Goal: Task Accomplishment & Management: Use online tool/utility

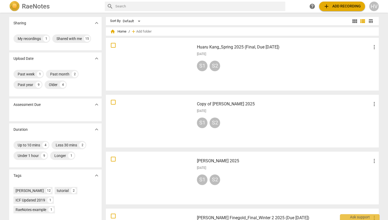
click at [376, 7] on div "HV" at bounding box center [375, 7] width 10 height 10
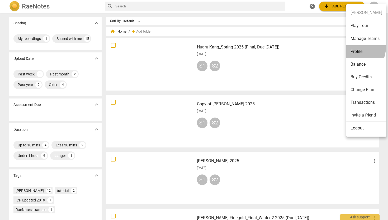
click at [357, 48] on li "Profile" at bounding box center [367, 51] width 40 height 13
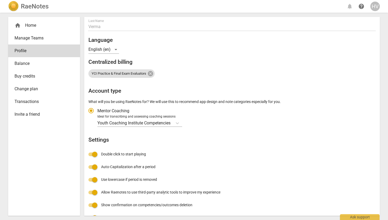
scroll to position [59, 0]
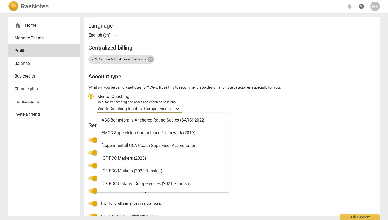
click at [178, 109] on icon "Account type" at bounding box center [177, 109] width 3 height 2
click at [0, 0] on input "Ideal for transcribing and assessing coaching sessions Youth Coaching Institute…" at bounding box center [0, 0] width 0 height 0
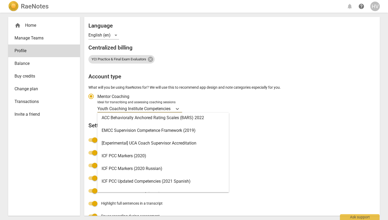
scroll to position [1, 0]
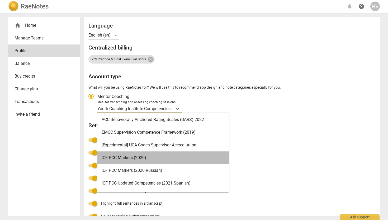
click at [147, 158] on div "ICF PCC Markers (2020)" at bounding box center [163, 157] width 132 height 13
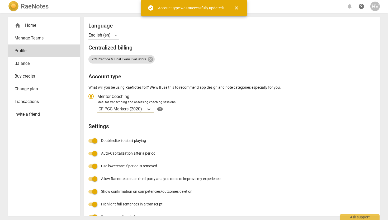
radio input "false"
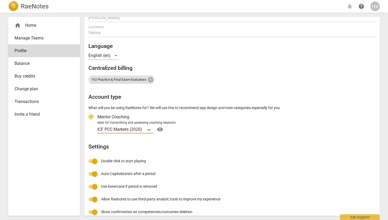
scroll to position [0, 0]
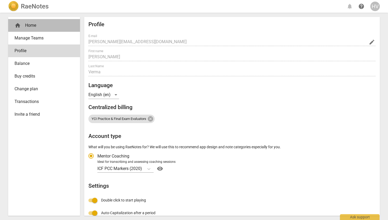
click at [26, 22] on div "home Home" at bounding box center [44, 25] width 72 height 13
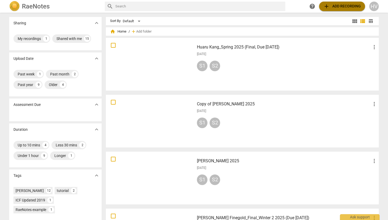
click at [346, 7] on span "add Add recording" at bounding box center [343, 6] width 38 height 6
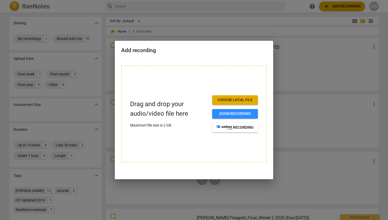
click at [285, 94] on div at bounding box center [194, 110] width 388 height 220
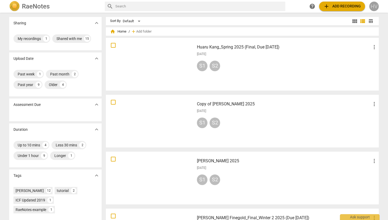
click at [371, 5] on div "HV" at bounding box center [375, 7] width 10 height 10
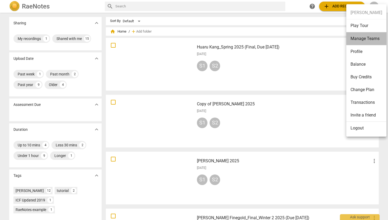
click at [367, 39] on li "Manage Teams" at bounding box center [367, 38] width 40 height 13
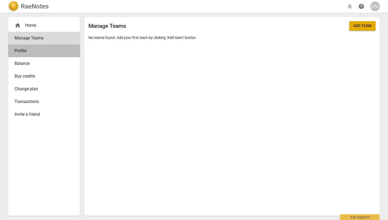
click at [21, 49] on span "Profile" at bounding box center [42, 51] width 55 height 6
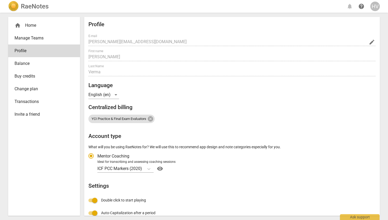
radio input "false"
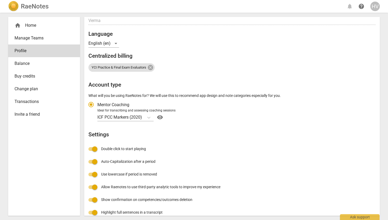
scroll to position [71, 0]
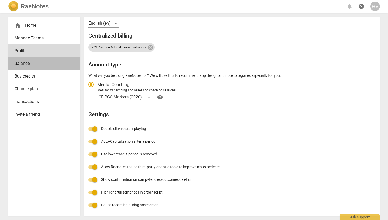
click at [37, 63] on span "Balance" at bounding box center [42, 63] width 55 height 6
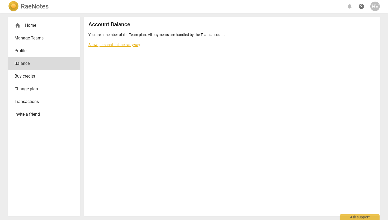
click at [32, 76] on span "Buy credits" at bounding box center [42, 76] width 55 height 6
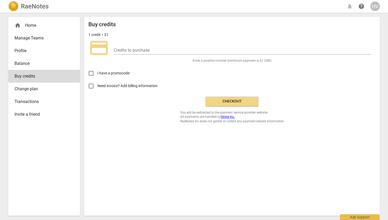
click at [33, 88] on span "Change plan" at bounding box center [42, 89] width 55 height 6
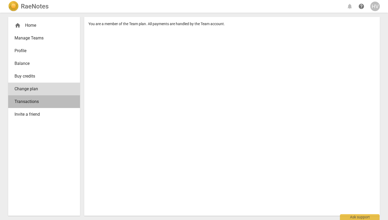
click at [31, 101] on span "Transactions" at bounding box center [42, 101] width 55 height 6
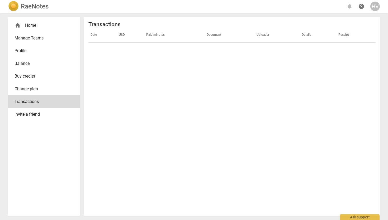
click at [27, 115] on span "Invite a friend" at bounding box center [42, 114] width 55 height 6
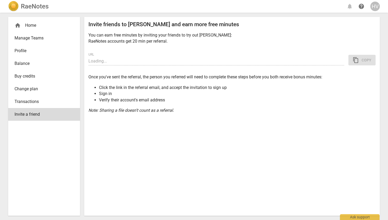
type input "https://app.raenotes.com/invitation/gAAAAABo2BYPjK3eSGGCggaGnqWGwHWazJiJdqH0umV…"
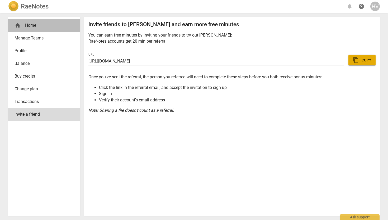
click at [40, 26] on div "home Home" at bounding box center [42, 25] width 55 height 6
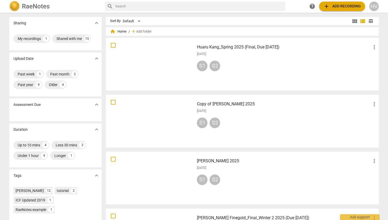
click at [340, 7] on span "add Add recording" at bounding box center [343, 6] width 38 height 6
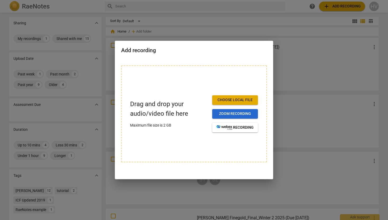
click at [238, 113] on span "Zoom recording" at bounding box center [235, 113] width 37 height 5
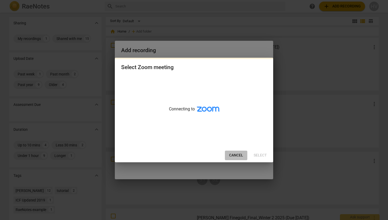
click at [233, 152] on button "Cancel" at bounding box center [236, 155] width 22 height 10
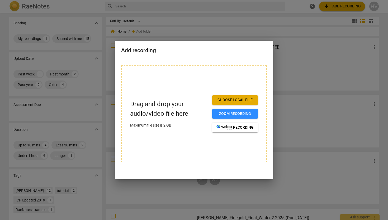
click at [234, 101] on span "Choose local file" at bounding box center [235, 99] width 37 height 5
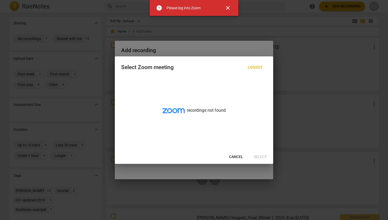
click at [230, 7] on span "close" at bounding box center [228, 8] width 6 height 6
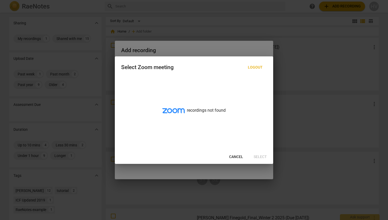
click at [240, 156] on span "Cancel" at bounding box center [236, 156] width 14 height 5
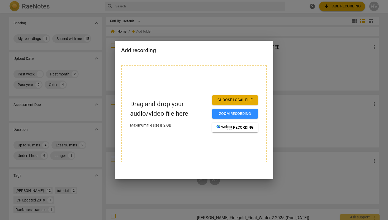
click at [229, 101] on span "Choose local file" at bounding box center [235, 99] width 37 height 5
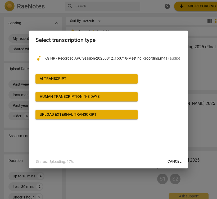
click at [92, 115] on div "Upload external transcript" at bounding box center [68, 114] width 57 height 5
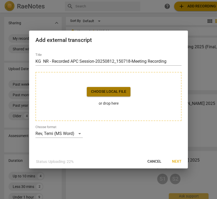
click at [111, 91] on span "Choose local file" at bounding box center [108, 91] width 35 height 5
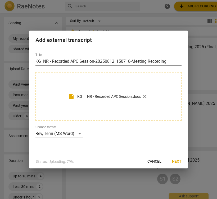
click at [178, 162] on span "Next" at bounding box center [177, 161] width 10 height 5
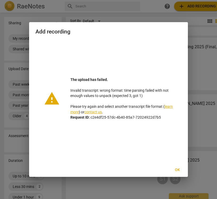
click at [179, 171] on span "Ok" at bounding box center [177, 170] width 8 height 5
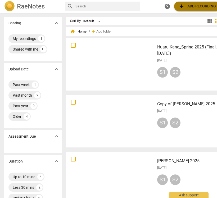
click at [193, 6] on span "add Add recording" at bounding box center [197, 6] width 38 height 6
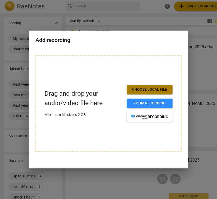
click at [149, 90] on span "Choose local file" at bounding box center [149, 89] width 37 height 5
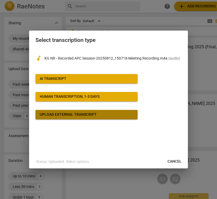
click at [101, 116] on span "Upload external transcript" at bounding box center [87, 114] width 94 height 5
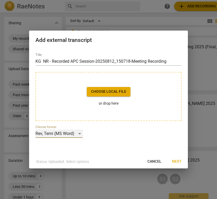
click at [79, 133] on div "Rev, Temi (MS Word)" at bounding box center [58, 134] width 47 height 8
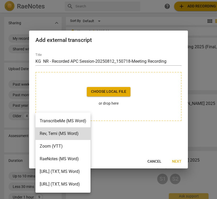
click at [84, 122] on li "TranscribeMe (MS Word)" at bounding box center [62, 121] width 55 height 13
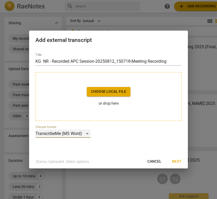
click at [87, 134] on div "TranscribeMe (MS Word)" at bounding box center [62, 134] width 55 height 8
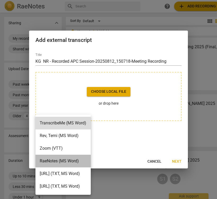
click at [75, 159] on li "RaeNotes (MS Word)" at bounding box center [62, 161] width 55 height 13
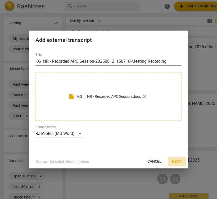
click at [178, 160] on span "Next" at bounding box center [177, 161] width 10 height 5
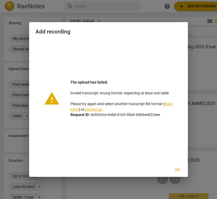
click at [177, 170] on span "Ok" at bounding box center [177, 170] width 8 height 5
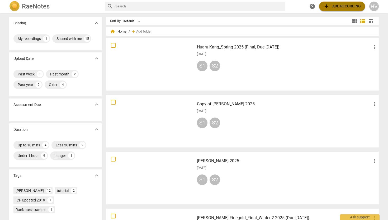
click at [350, 6] on span "add Add recording" at bounding box center [343, 6] width 38 height 6
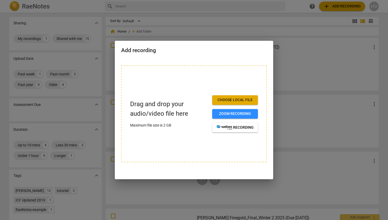
click at [237, 99] on span "Choose local file" at bounding box center [235, 99] width 37 height 5
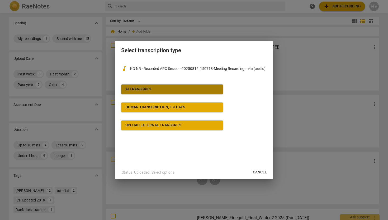
click at [169, 91] on span "AI Transcript" at bounding box center [172, 88] width 94 height 5
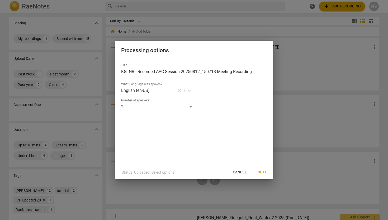
click at [261, 171] on span "Next" at bounding box center [263, 171] width 10 height 5
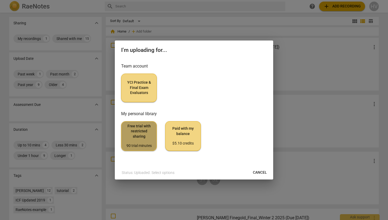
click at [139, 133] on span "Free trial with restricted sharing 90 trial minutes" at bounding box center [139, 135] width 27 height 25
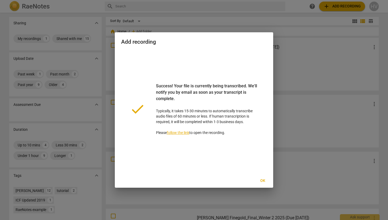
click at [180, 132] on link "follow the link" at bounding box center [178, 132] width 22 height 4
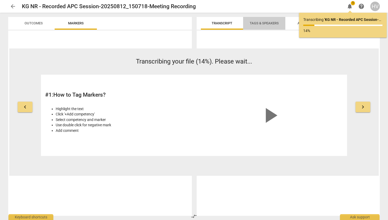
click at [260, 26] on span "Tags & Speakers" at bounding box center [265, 23] width 42 height 7
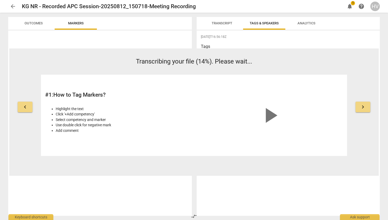
click at [312, 23] on span "Analytics" at bounding box center [307, 23] width 18 height 4
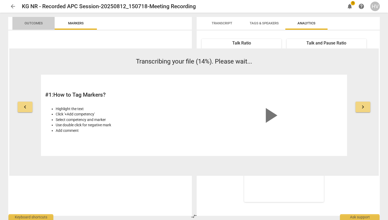
click at [32, 24] on span "Outcomes" at bounding box center [34, 23] width 18 height 4
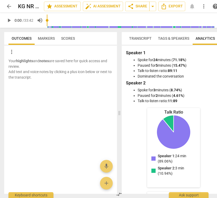
click at [143, 39] on span "Transcript" at bounding box center [140, 38] width 22 height 4
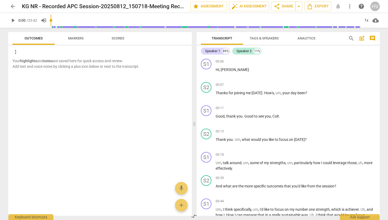
click at [92, 111] on div "Your highlights and notes are saved here for quick access and review. Add text …" at bounding box center [100, 136] width 184 height 157
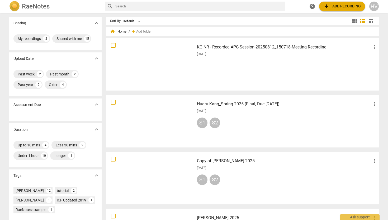
click at [376, 49] on span "more_vert" at bounding box center [374, 47] width 6 height 6
click at [335, 66] on div at bounding box center [194, 110] width 388 height 220
click at [341, 6] on span "add Add recording" at bounding box center [343, 6] width 38 height 6
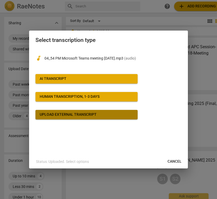
click at [86, 114] on div "Upload external transcript" at bounding box center [68, 114] width 57 height 5
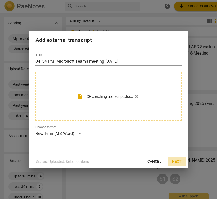
click at [177, 162] on span "Next" at bounding box center [177, 161] width 10 height 5
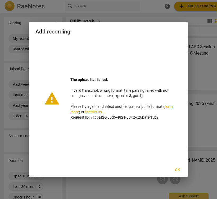
click at [169, 108] on link "learn more" at bounding box center [121, 110] width 102 height 10
click at [178, 170] on span "Ok" at bounding box center [177, 170] width 8 height 5
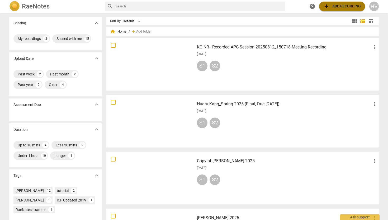
click at [349, 4] on span "add Add recording" at bounding box center [343, 6] width 38 height 6
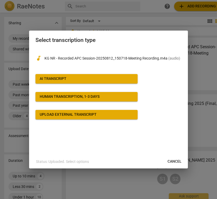
click at [78, 79] on span "AI Transcript" at bounding box center [87, 78] width 94 height 5
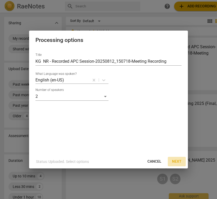
click at [178, 162] on span "Next" at bounding box center [177, 161] width 10 height 5
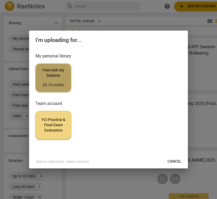
click at [54, 72] on span "Paid with my balance $5.10 credits" at bounding box center [53, 78] width 27 height 20
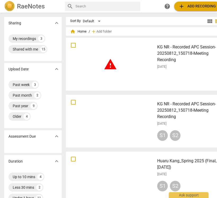
scroll to position [0, 21]
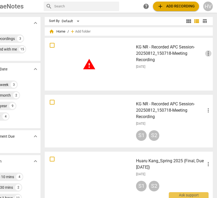
click at [207, 54] on span "more_vert" at bounding box center [208, 53] width 6 height 6
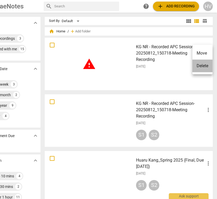
click at [203, 67] on li "Delete" at bounding box center [202, 66] width 20 height 13
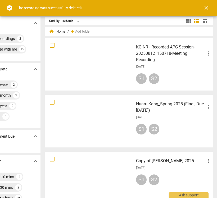
click at [182, 74] on div "S1 S2" at bounding box center [173, 79] width 75 height 13
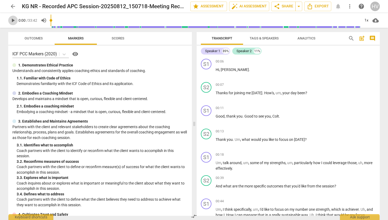
click at [13, 21] on span "play_arrow" at bounding box center [13, 20] width 6 height 6
click at [13, 20] on span "pause" at bounding box center [13, 20] width 6 height 6
click at [40, 39] on span "Outcomes" at bounding box center [34, 38] width 18 height 4
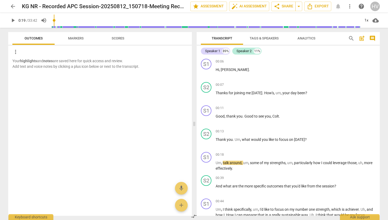
click at [74, 40] on span "Markers" at bounding box center [76, 38] width 16 height 4
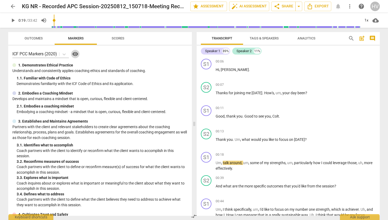
click at [76, 53] on span "visibility" at bounding box center [75, 54] width 6 height 6
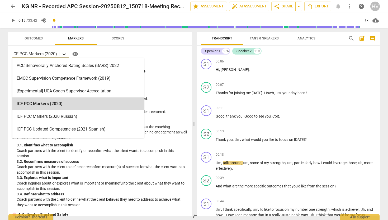
click at [66, 55] on icon at bounding box center [64, 54] width 5 height 5
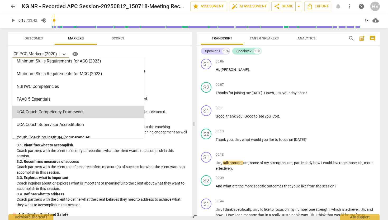
scroll to position [176, 0]
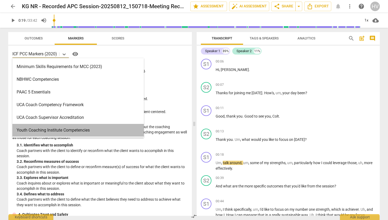
click at [55, 132] on div "Youth Coaching Institute Competencies" at bounding box center [78, 130] width 132 height 13
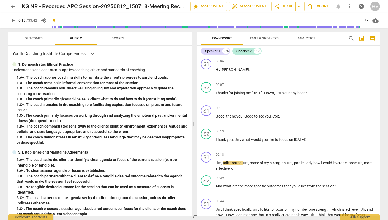
click at [12, 20] on span "play_arrow" at bounding box center [13, 20] width 6 height 6
click at [345, 85] on div "+" at bounding box center [346, 84] width 5 height 5
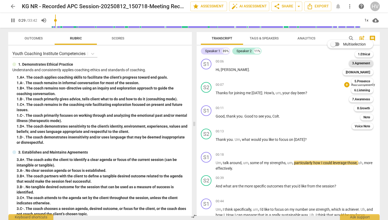
click at [361, 62] on b "3.Agreement" at bounding box center [361, 63] width 18 height 6
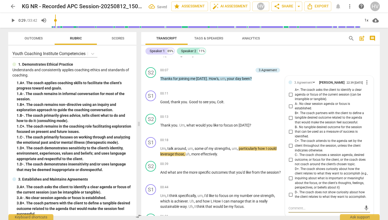
scroll to position [0, 0]
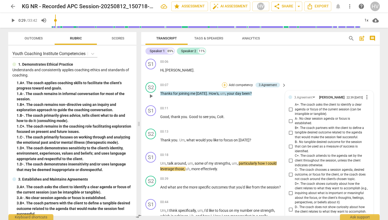
click at [224, 83] on div "+" at bounding box center [224, 84] width 5 height 5
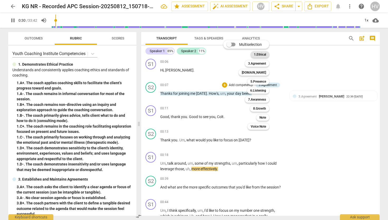
click at [260, 53] on b "1.Ethical" at bounding box center [260, 54] width 12 height 6
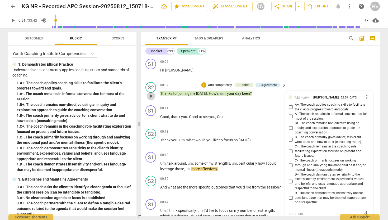
click at [152, 96] on span "play_arrow" at bounding box center [151, 96] width 6 height 6
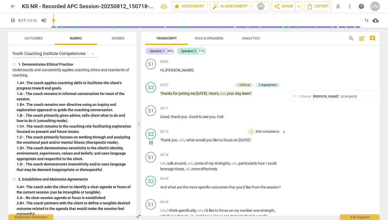
click at [251, 132] on div "+" at bounding box center [251, 131] width 5 height 5
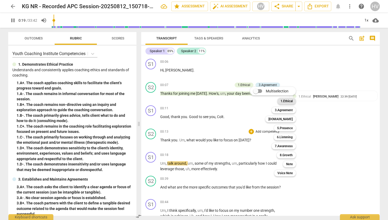
click at [286, 101] on b "1.Ethical" at bounding box center [287, 101] width 12 height 6
type input "20"
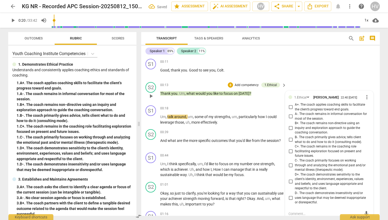
scroll to position [47, 0]
click at [290, 106] on input "A+. The coach applies coaching skills to facilitate the client’s progress towar…" at bounding box center [291, 106] width 8 height 6
checkbox input "true"
click at [290, 126] on input "B+. The coach remains non-directive using an inquiry and exploration approach t…" at bounding box center [291, 127] width 8 height 6
checkbox input "true"
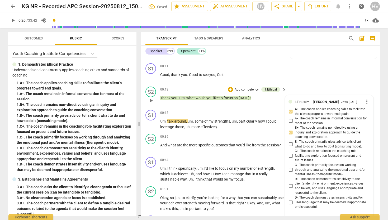
scroll to position [32, 0]
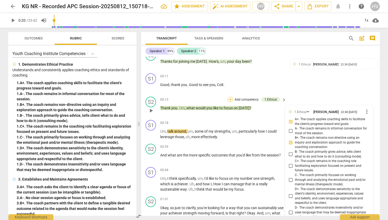
click at [231, 98] on div "+" at bounding box center [230, 99] width 5 height 5
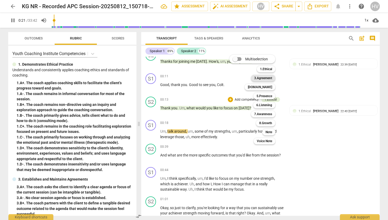
click at [266, 77] on b "3.Agreement" at bounding box center [263, 78] width 18 height 6
type input "22"
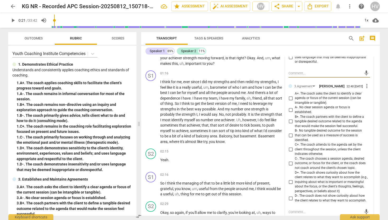
scroll to position [192, 0]
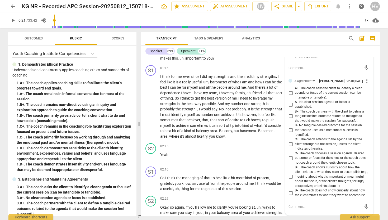
click at [291, 96] on input "A+. The coach asks the client to identify a clear agenda or focus of the curren…" at bounding box center [291, 93] width 8 height 6
checkbox input "true"
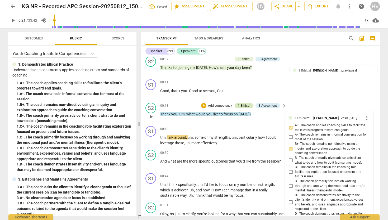
scroll to position [28, 0]
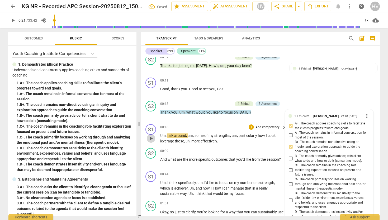
click at [152, 138] on span "play_arrow" at bounding box center [151, 138] width 6 height 6
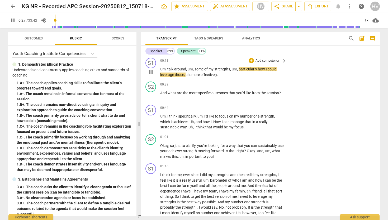
scroll to position [95, 0]
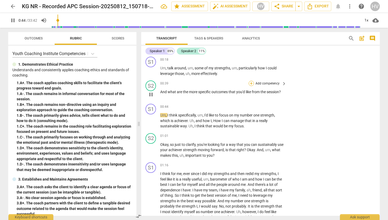
click at [251, 83] on div "+" at bounding box center [251, 83] width 5 height 5
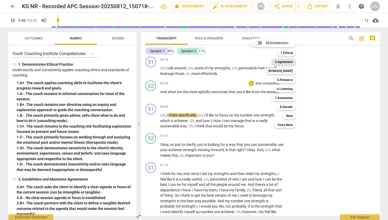
click at [284, 62] on b "3.Agreement" at bounding box center [284, 62] width 18 height 6
type input "47"
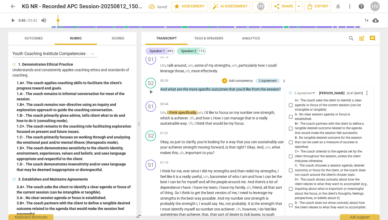
scroll to position [99, 0]
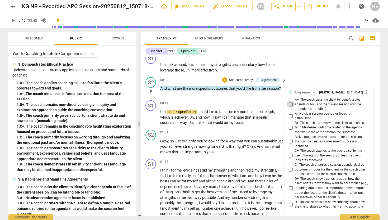
click at [292, 107] on input "A+. The coach asks the client to identify a clear agenda or focus of the curren…" at bounding box center [291, 104] width 8 height 6
checkbox input "true"
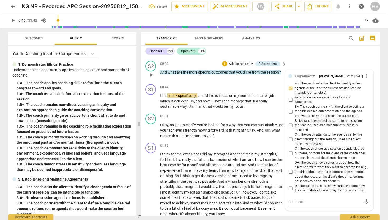
scroll to position [117, 0]
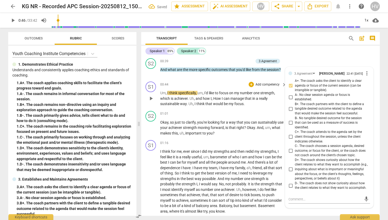
click at [152, 96] on span "play_arrow" at bounding box center [151, 98] width 6 height 6
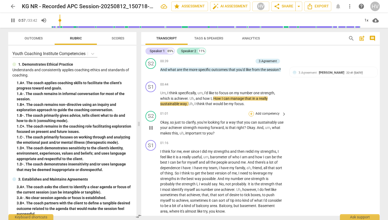
click at [252, 115] on div "+" at bounding box center [251, 113] width 5 height 5
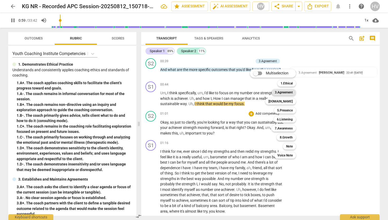
click at [289, 91] on b "3.Agreement" at bounding box center [284, 92] width 18 height 6
type input "60"
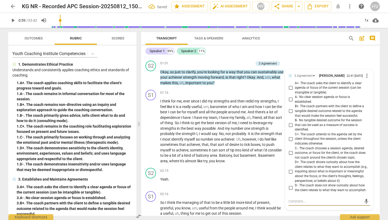
scroll to position [151, 0]
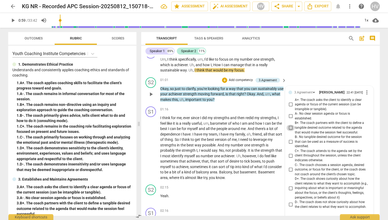
click at [291, 129] on input "B+. The coach partners with the client to define a tangible desired outcome rel…" at bounding box center [291, 127] width 8 height 6
checkbox input "true"
click at [291, 155] on input "C+. The coach attends to the agenda set by the client throughout the session, u…" at bounding box center [291, 155] width 8 height 6
checkbox input "true"
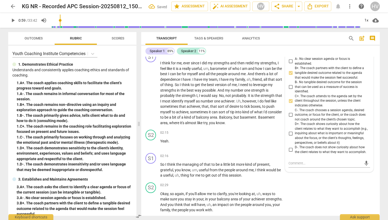
scroll to position [209, 0]
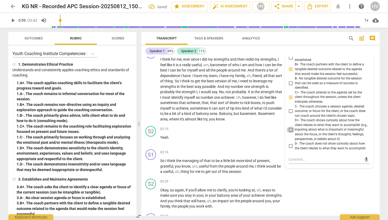
click at [289, 133] on input "D+. The coach shows curiosity about how the client relates to what they want to…" at bounding box center [291, 129] width 8 height 6
checkbox input "true"
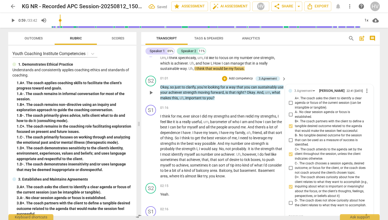
scroll to position [151, 0]
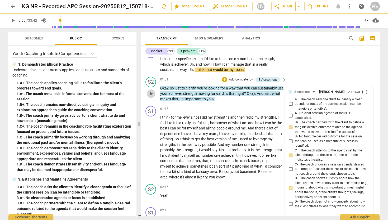
click at [151, 93] on span "play_arrow" at bounding box center [151, 93] width 6 height 6
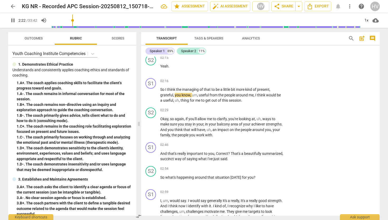
scroll to position [282, 0]
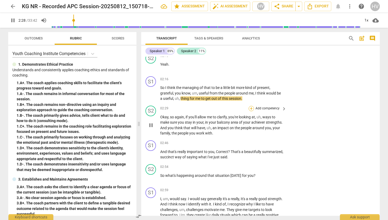
click at [251, 109] on div "+" at bounding box center [251, 108] width 5 height 5
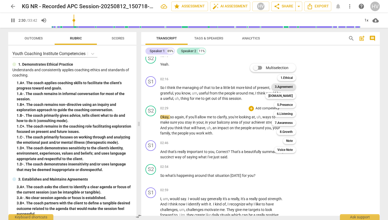
click at [291, 87] on b "3.Agreement" at bounding box center [284, 86] width 18 height 6
type input "150"
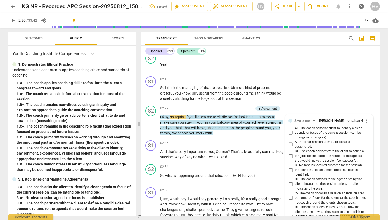
scroll to position [394, 0]
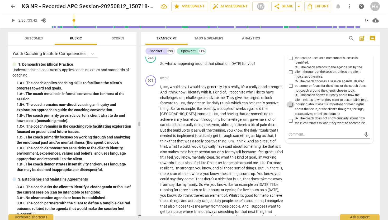
click at [290, 108] on input "D+. The coach shows curiosity about how the client relates to what they want to…" at bounding box center [291, 104] width 8 height 6
checkbox input "true"
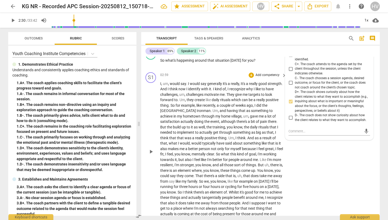
scroll to position [399, 0]
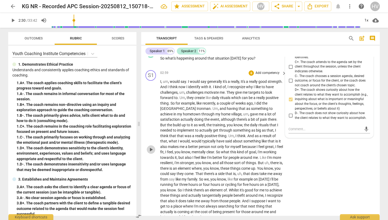
click at [153, 149] on span "play_arrow" at bounding box center [151, 149] width 6 height 6
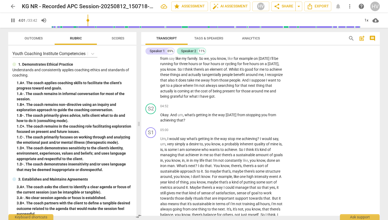
scroll to position [521, 0]
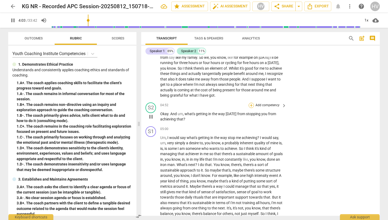
click at [252, 106] on div "+" at bounding box center [251, 104] width 5 height 5
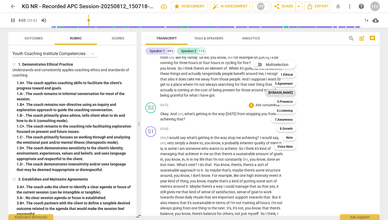
click at [286, 91] on b "[DOMAIN_NAME]" at bounding box center [281, 92] width 24 height 6
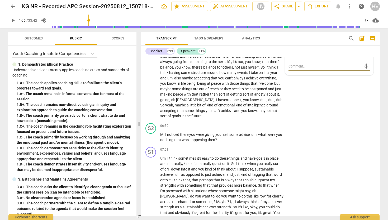
scroll to position [670, 0]
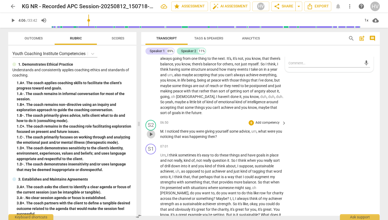
click at [152, 134] on span "play_arrow" at bounding box center [151, 134] width 6 height 6
click at [253, 122] on div "+" at bounding box center [251, 122] width 5 height 5
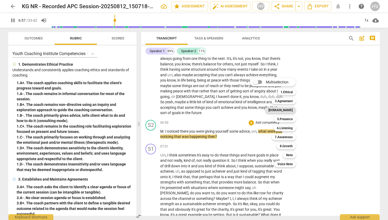
click at [287, 109] on b "[DOMAIN_NAME]" at bounding box center [281, 110] width 24 height 6
type input "418"
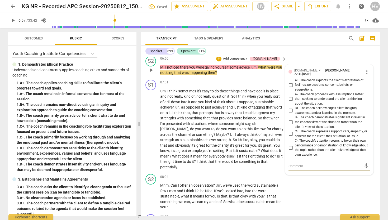
scroll to position [735, 0]
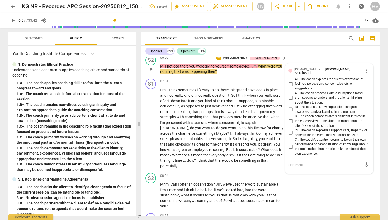
click at [292, 82] on input "A+. The coach explores the client's expression of feelings, perceptions, concer…" at bounding box center [291, 84] width 8 height 6
checkbox input "true"
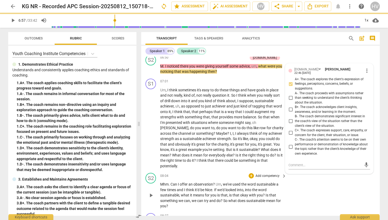
scroll to position [737, 0]
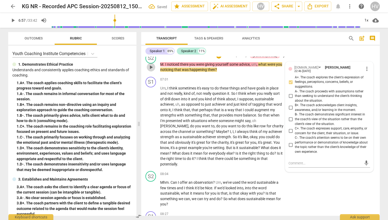
click at [152, 68] on span "play_arrow" at bounding box center [151, 67] width 6 height 6
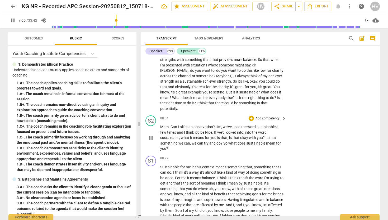
scroll to position [793, 0]
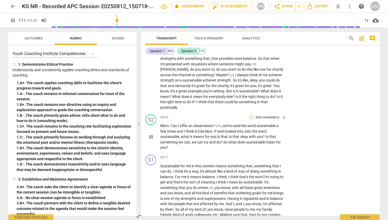
click at [251, 114] on div "+" at bounding box center [251, 116] width 5 height 5
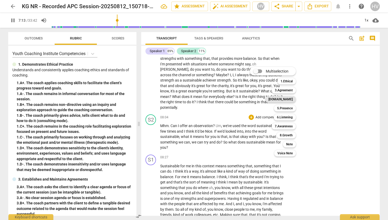
click at [291, 99] on b "[DOMAIN_NAME]" at bounding box center [281, 99] width 24 height 6
type input "433"
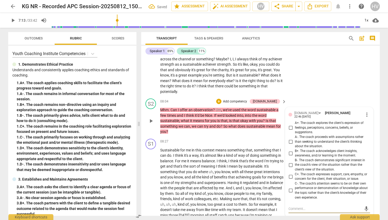
scroll to position [813, 0]
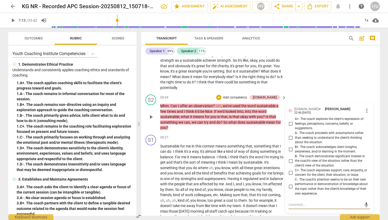
click at [292, 146] on input "B+. The coach acknowledges client insights, awareness, and/or learning in the m…" at bounding box center [291, 149] width 8 height 6
checkbox input "true"
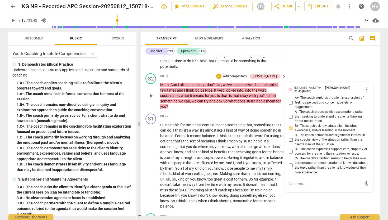
scroll to position [834, 0]
click at [292, 148] on input "C+. The coach expresses support, care, empathy, or concern for the client, thei…" at bounding box center [291, 151] width 8 height 6
checkbox input "true"
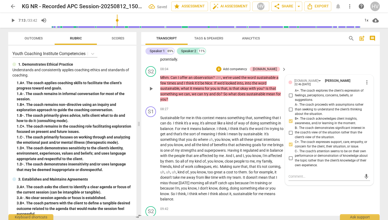
scroll to position [843, 0]
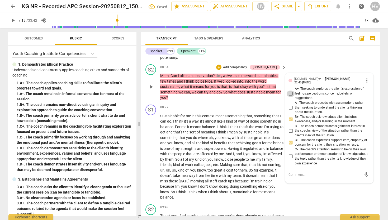
click at [292, 90] on input "A+. The coach explores the client's expression of feelings, perceptions, concer…" at bounding box center [291, 93] width 8 height 6
checkbox input "true"
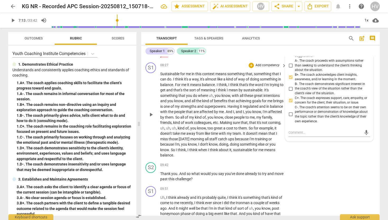
scroll to position [888, 0]
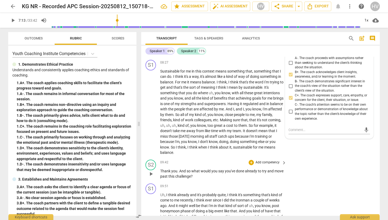
click at [153, 170] on span "play_arrow" at bounding box center [151, 173] width 6 height 6
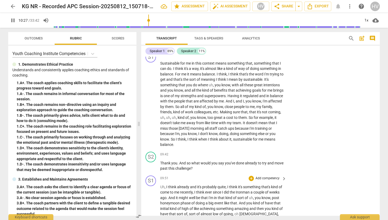
scroll to position [906, 0]
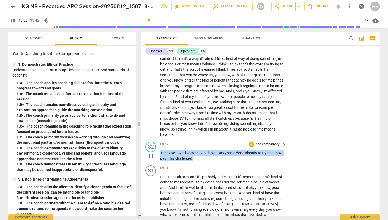
drag, startPoint x: 161, startPoint y: 147, endPoint x: 208, endPoint y: 152, distance: 47.0
click at [208, 152] on p "Thank you . And so what would you say you've done already to try and move past …" at bounding box center [222, 155] width 124 height 11
click at [250, 142] on div "+" at bounding box center [251, 144] width 5 height 5
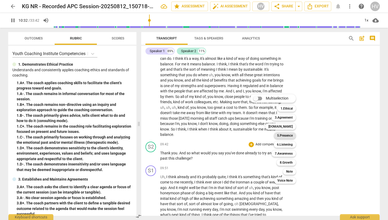
click at [286, 133] on b "5.Presence" at bounding box center [285, 135] width 16 height 6
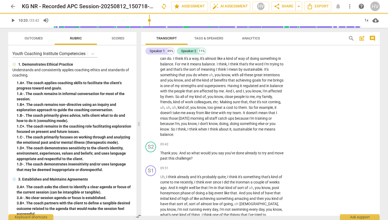
type input "633"
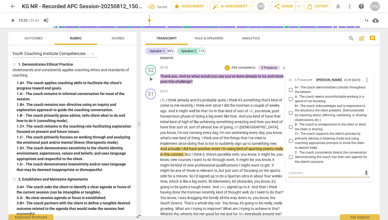
scroll to position [982, 0]
click at [290, 110] on input "B+. The coach acknowledges and is responsive to the situations the client prese…" at bounding box center [291, 113] width 8 height 6
checkbox input "true"
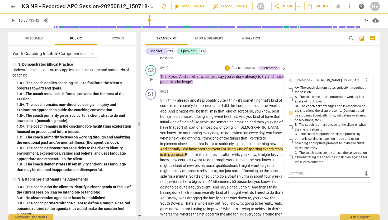
click at [291, 87] on input "A+. The coach demonstrates curiosity throughout the session." at bounding box center [291, 90] width 8 height 6
checkbox input "true"
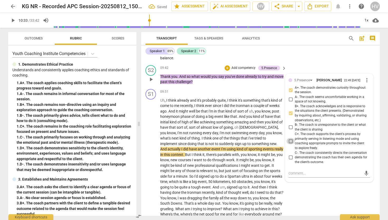
click at [290, 138] on input "C+. The coach supports the client's process by primarily serving in listening m…" at bounding box center [291, 141] width 8 height 6
checkbox input "true"
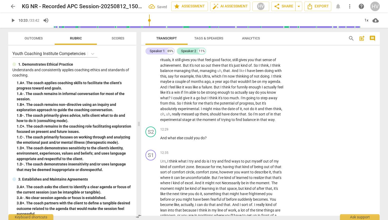
scroll to position [1158, 0]
click at [249, 128] on div "+" at bounding box center [251, 128] width 5 height 5
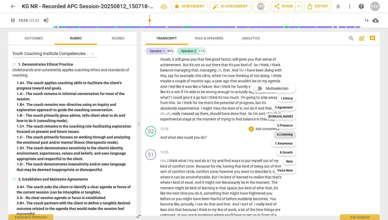
click at [283, 135] on b "6.Listening" at bounding box center [285, 134] width 16 height 6
type input "635"
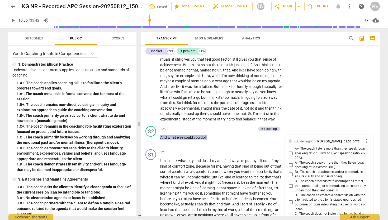
scroll to position [1314, 0]
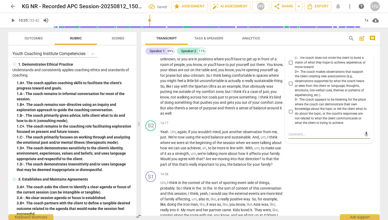
click at [291, 85] on input "D+. The coach makes observations that support the client creating new associati…" at bounding box center [291, 83] width 8 height 6
checkbox input "true"
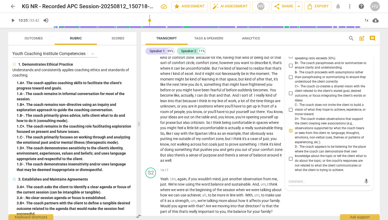
scroll to position [1267, 0]
click at [291, 94] on input "C+. The coach co-creates a shared vision with the client related to the client'…" at bounding box center [291, 93] width 8 height 6
checkbox input "true"
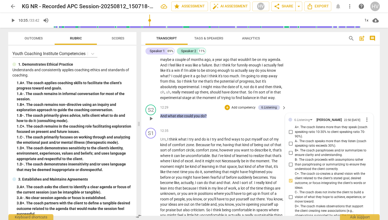
scroll to position [1179, 0]
